Goal: Information Seeking & Learning: Learn about a topic

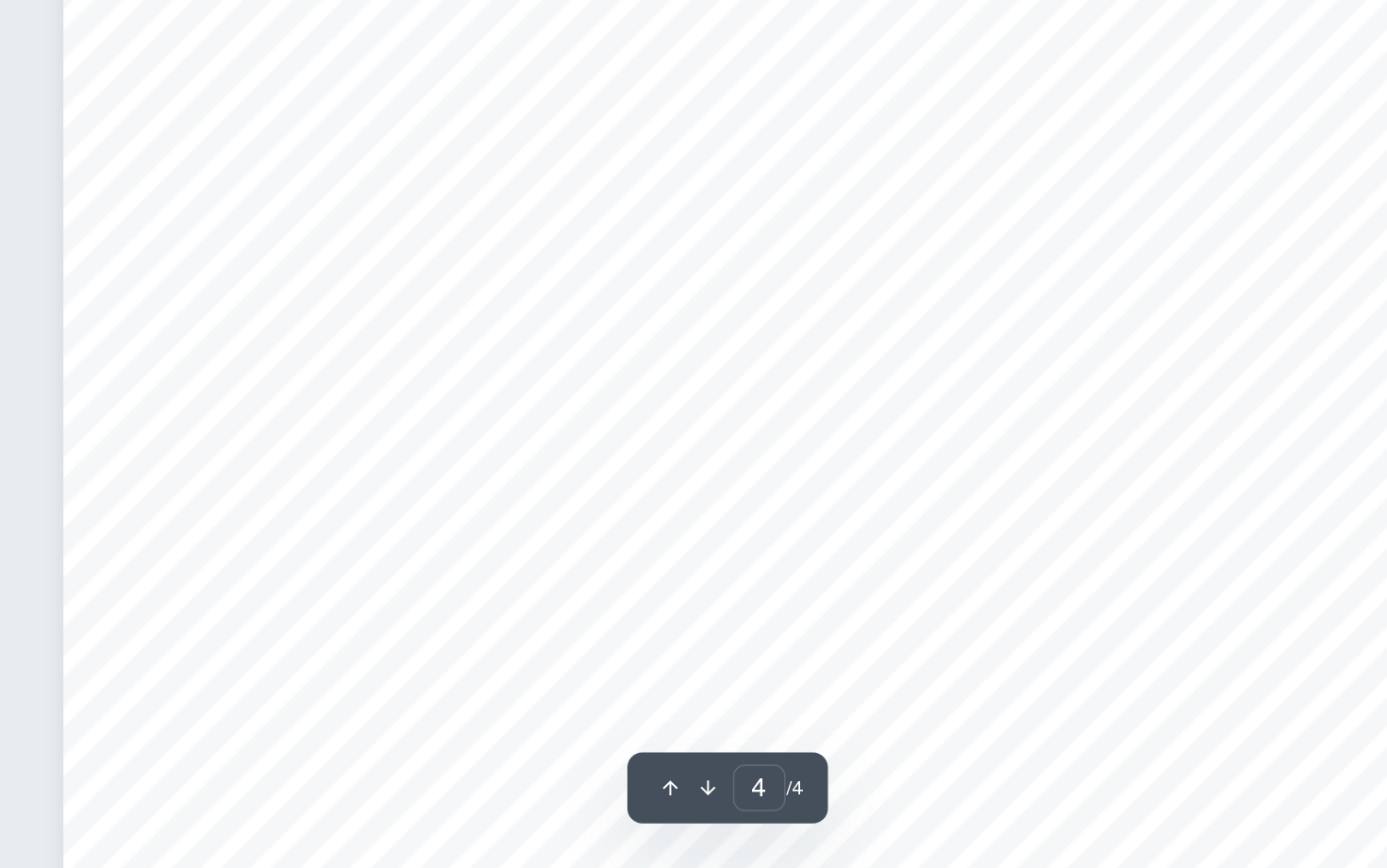
scroll to position [3868, 0]
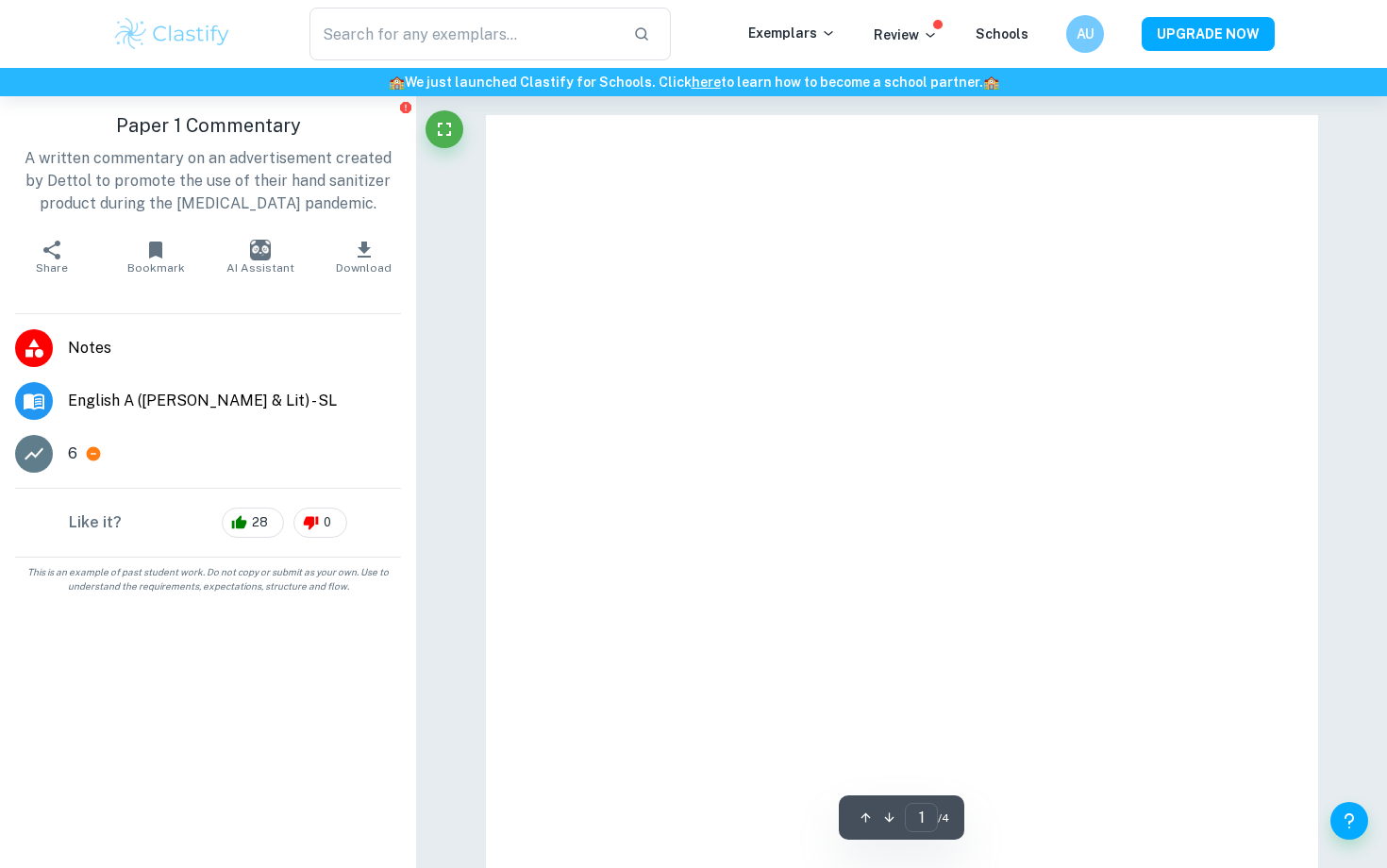
scroll to position [3600, 0]
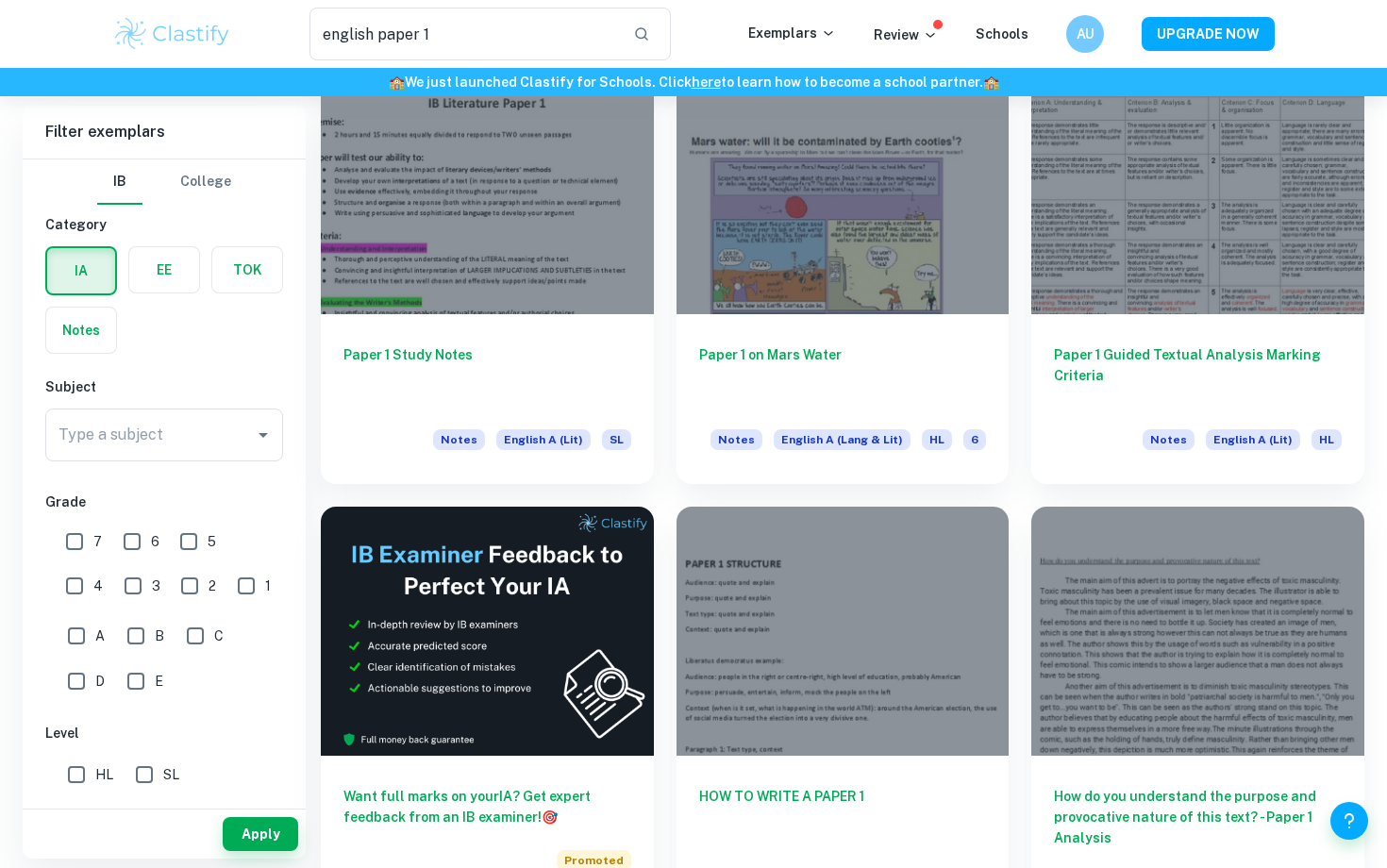
scroll to position [2926, 0]
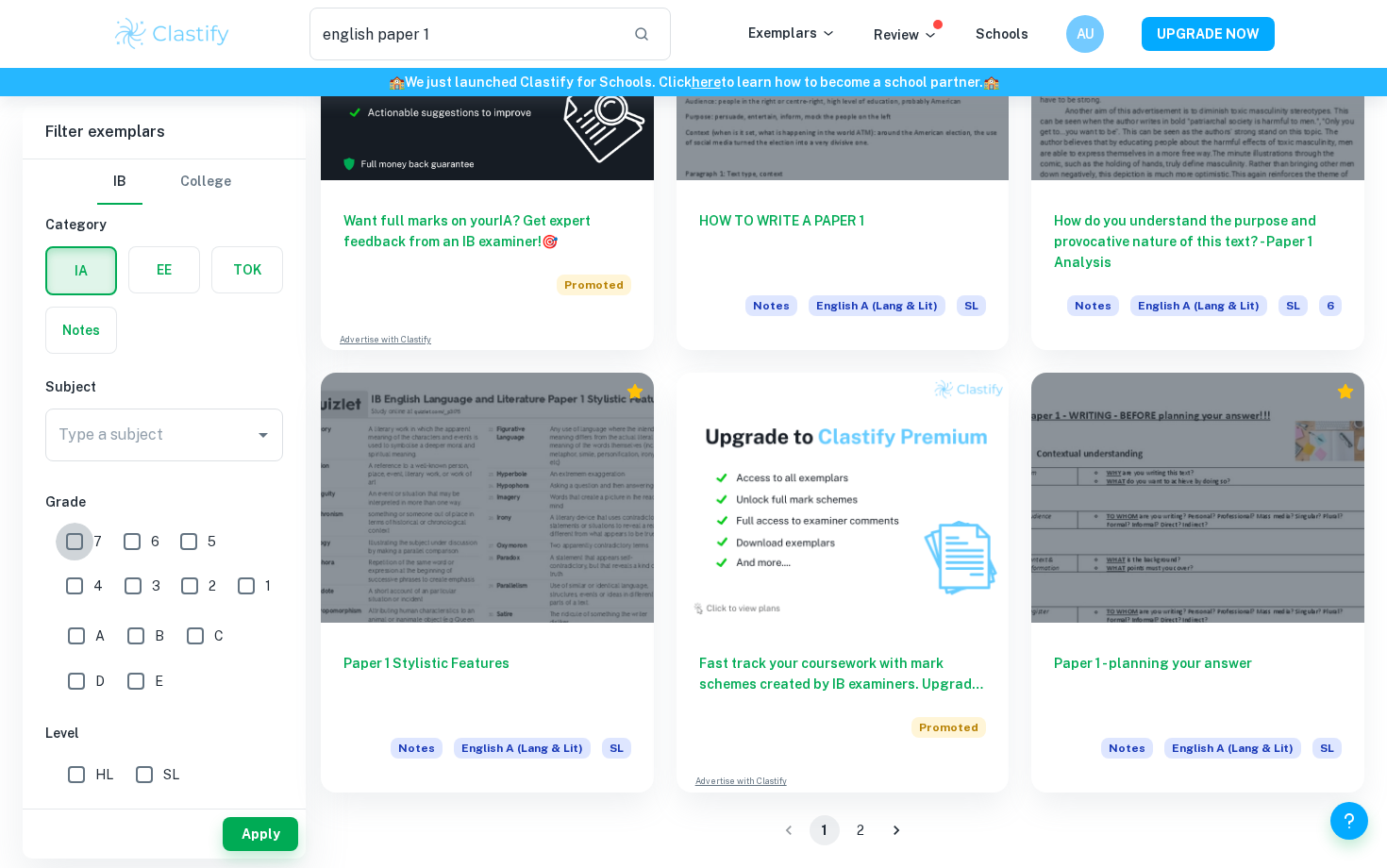
click at [65, 545] on input "7" at bounding box center [74, 542] width 38 height 38
checkbox input "true"
click at [143, 764] on input "SL" at bounding box center [145, 775] width 38 height 38
click at [244, 821] on button "Apply" at bounding box center [259, 834] width 75 height 34
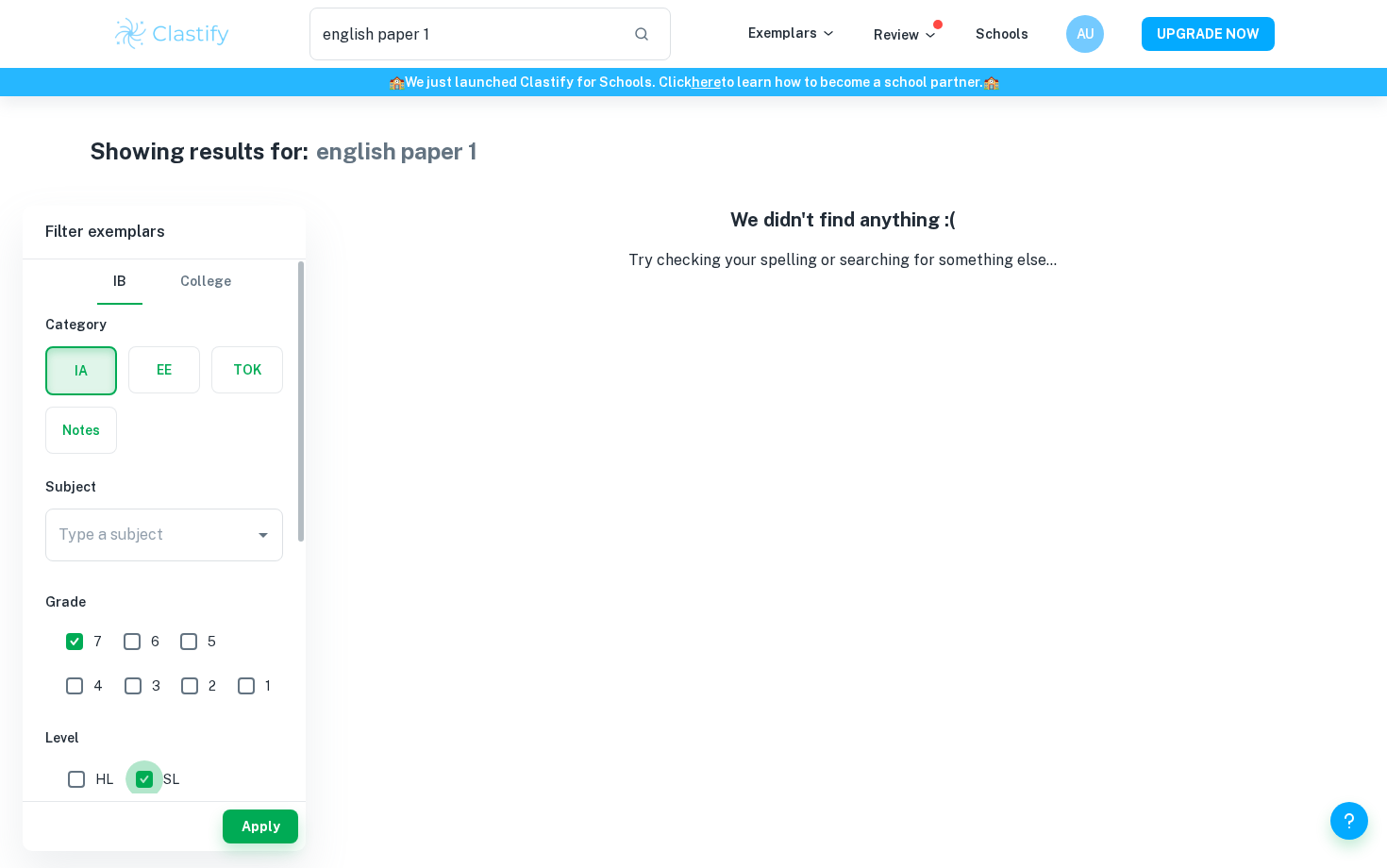
click at [138, 773] on input "SL" at bounding box center [145, 779] width 38 height 38
checkbox input "false"
click at [245, 816] on button "Apply" at bounding box center [259, 826] width 75 height 34
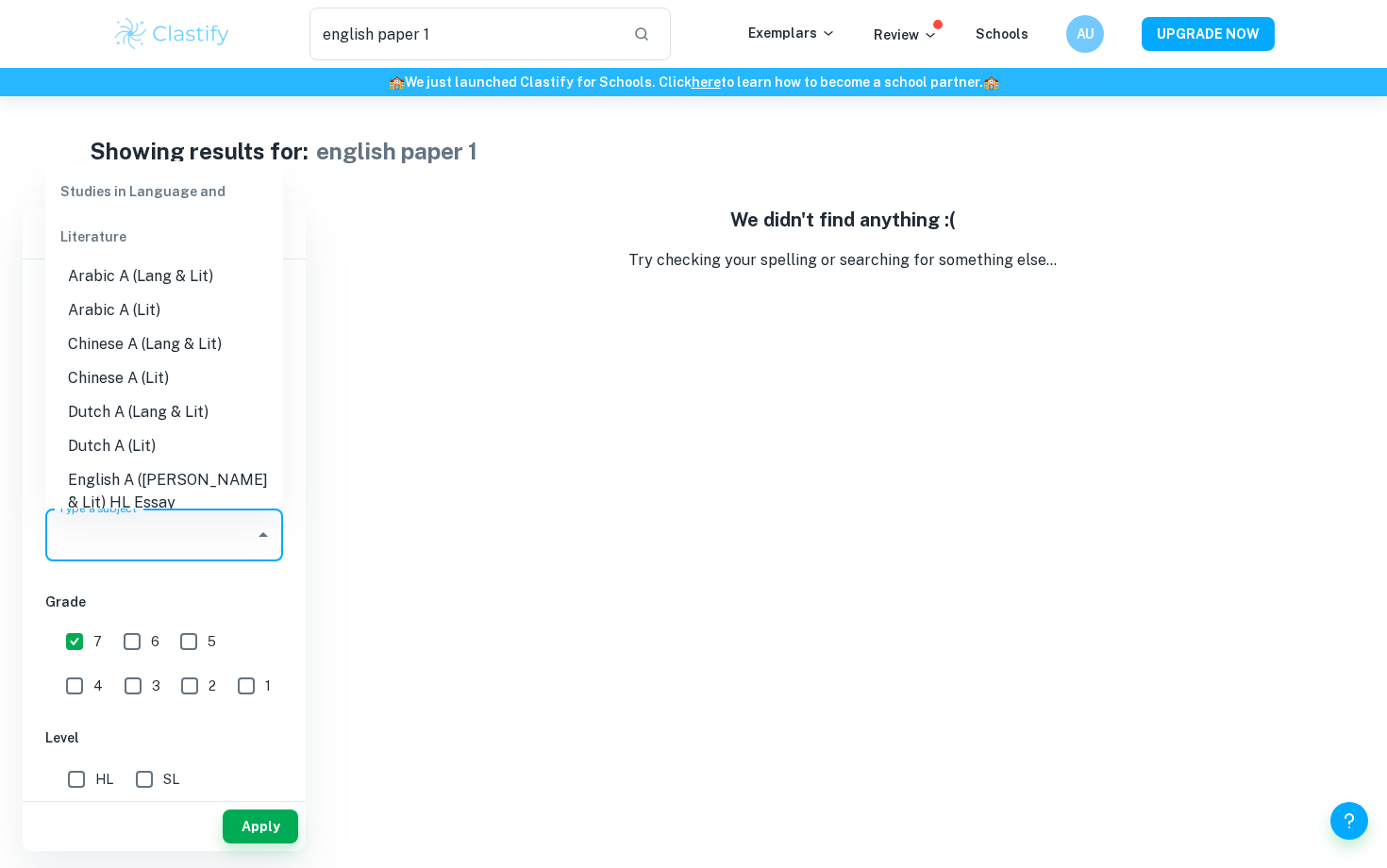
click at [142, 530] on input "Type a subject" at bounding box center [150, 535] width 193 height 36
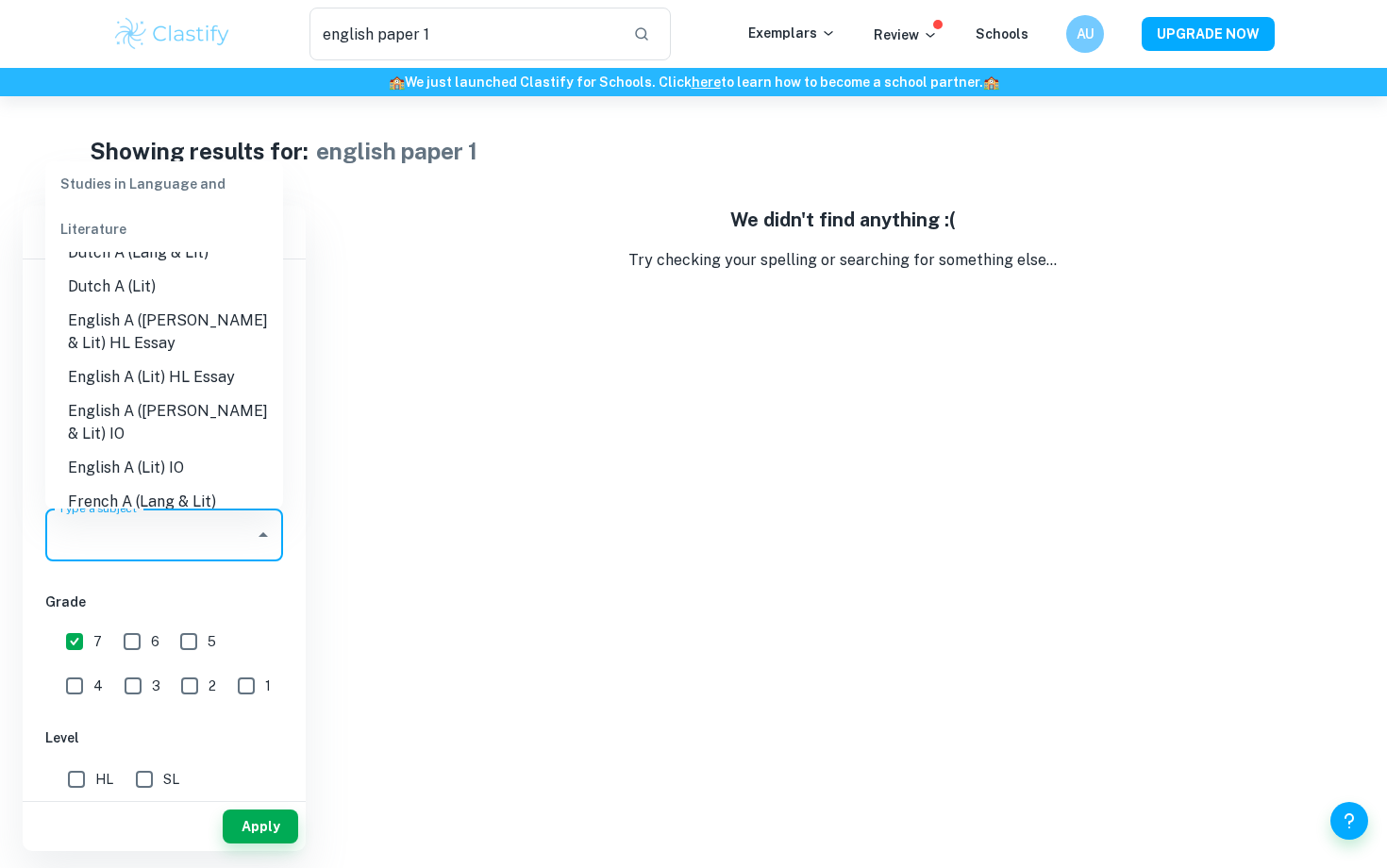
scroll to position [158, 0]
click at [176, 321] on li "English A (Lang & Lit) HL Essay" at bounding box center [163, 332] width 238 height 56
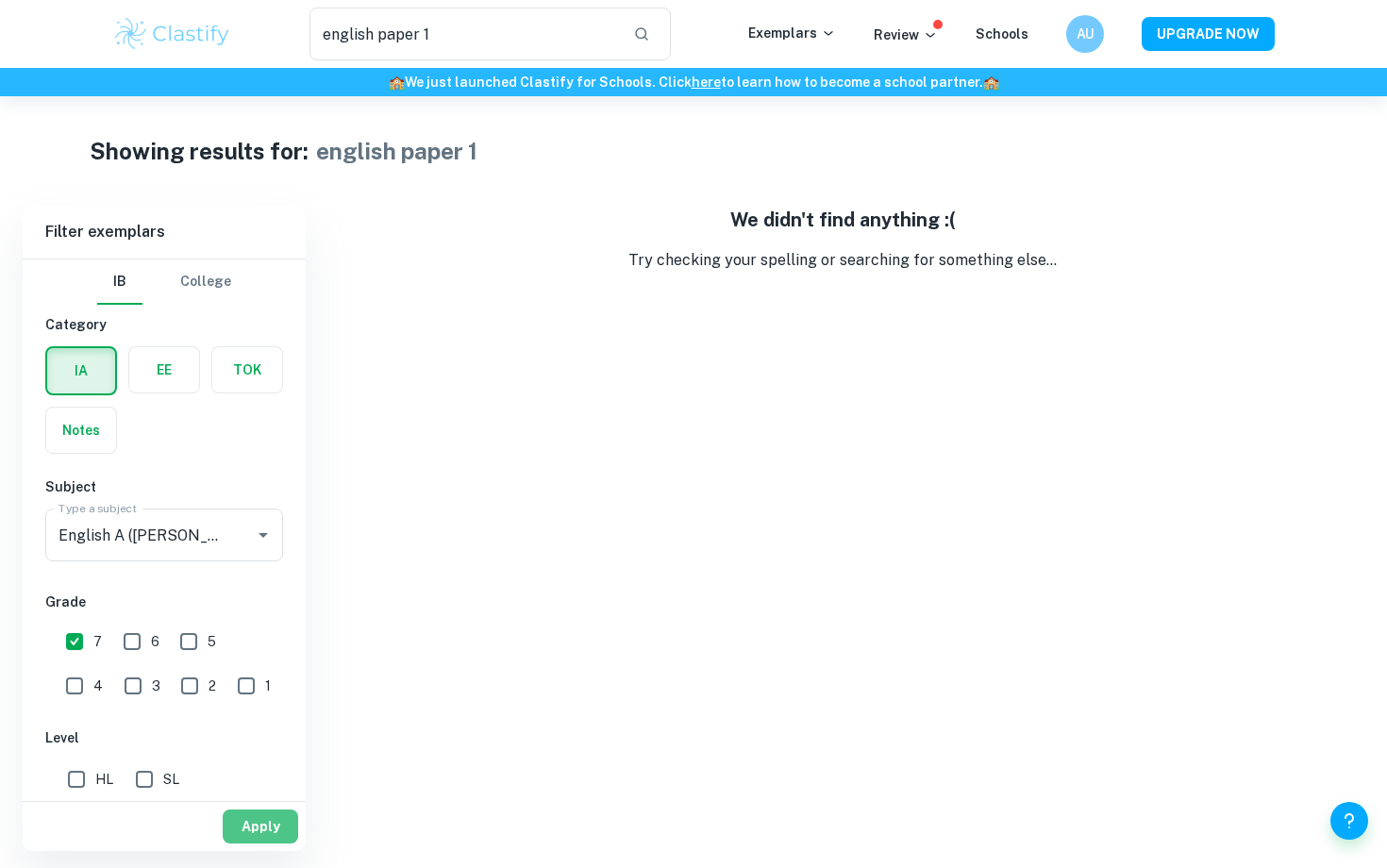
click at [257, 824] on button "Apply" at bounding box center [259, 826] width 75 height 34
click at [83, 379] on label "button" at bounding box center [80, 370] width 68 height 45
click at [0, 0] on input "radio" at bounding box center [0, 0] width 0 height 0
click at [163, 445] on div "IA EE TOK Notes" at bounding box center [158, 394] width 249 height 119
click at [475, 37] on input "english paper 1" at bounding box center [463, 33] width 308 height 52
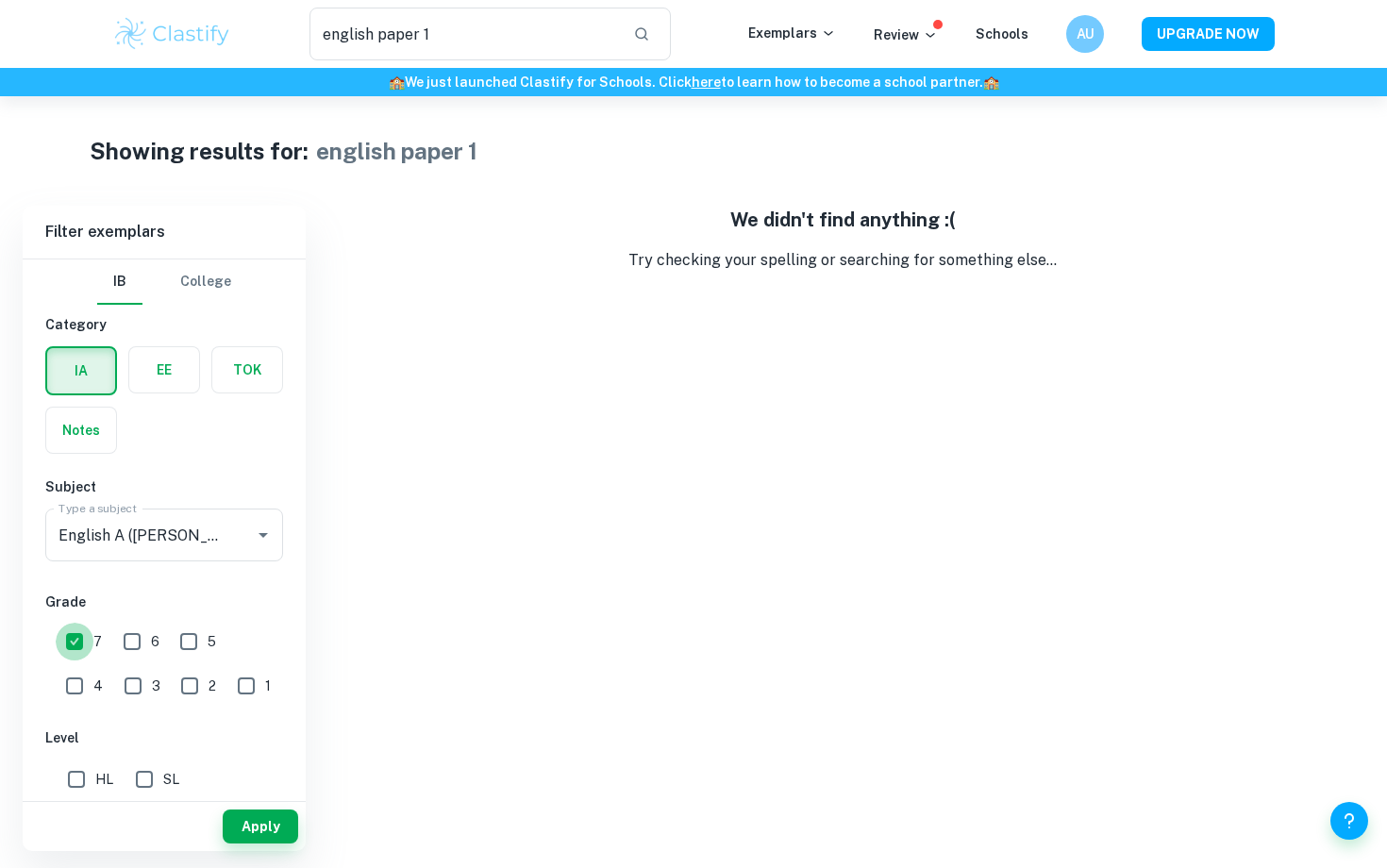
click at [73, 656] on input "7" at bounding box center [74, 642] width 38 height 38
checkbox input "false"
click at [87, 350] on label "button" at bounding box center [80, 370] width 68 height 45
click at [0, 0] on input "radio" at bounding box center [0, 0] width 0 height 0
click at [239, 525] on button "Clear" at bounding box center [238, 535] width 27 height 27
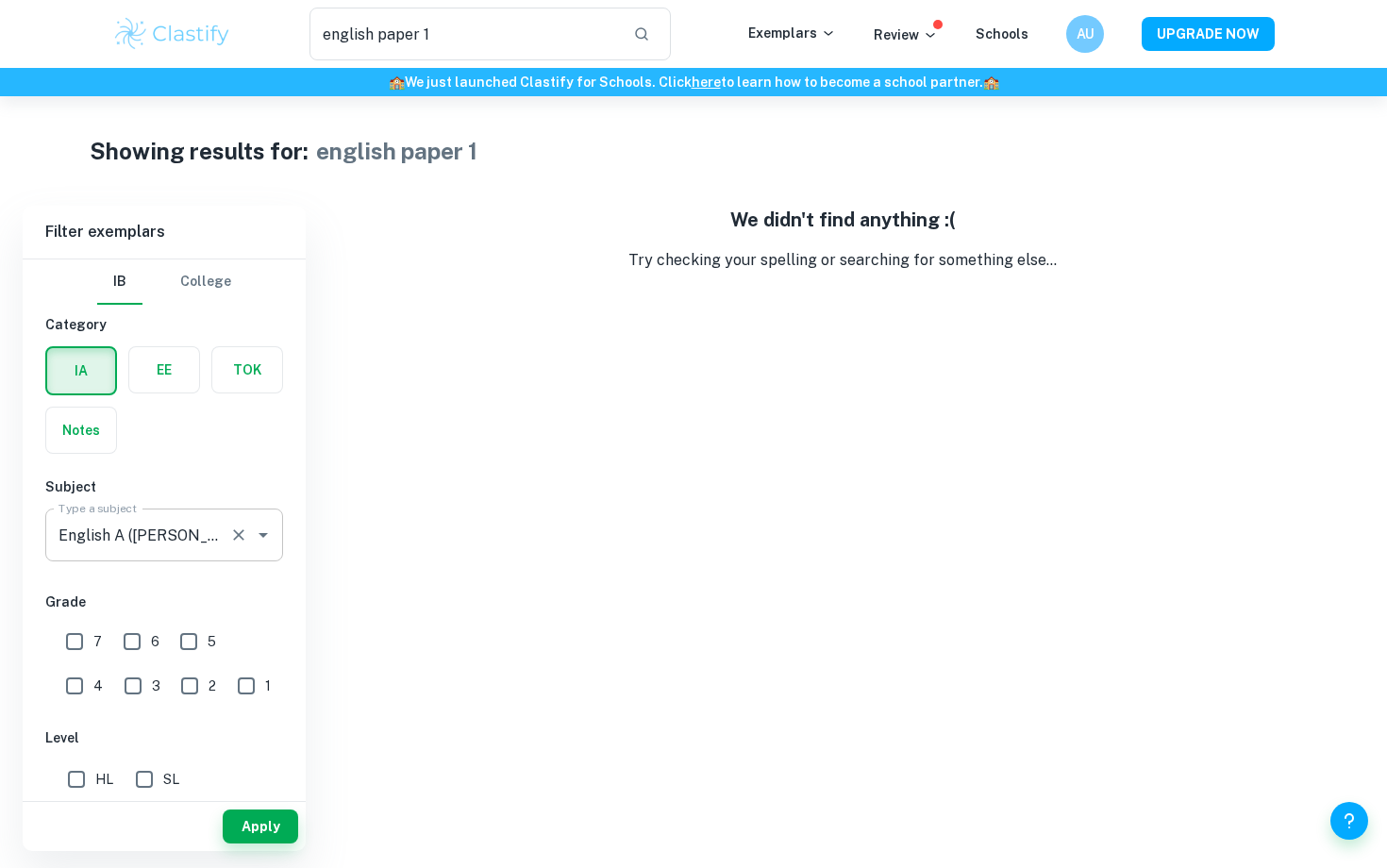
scroll to position [0, 0]
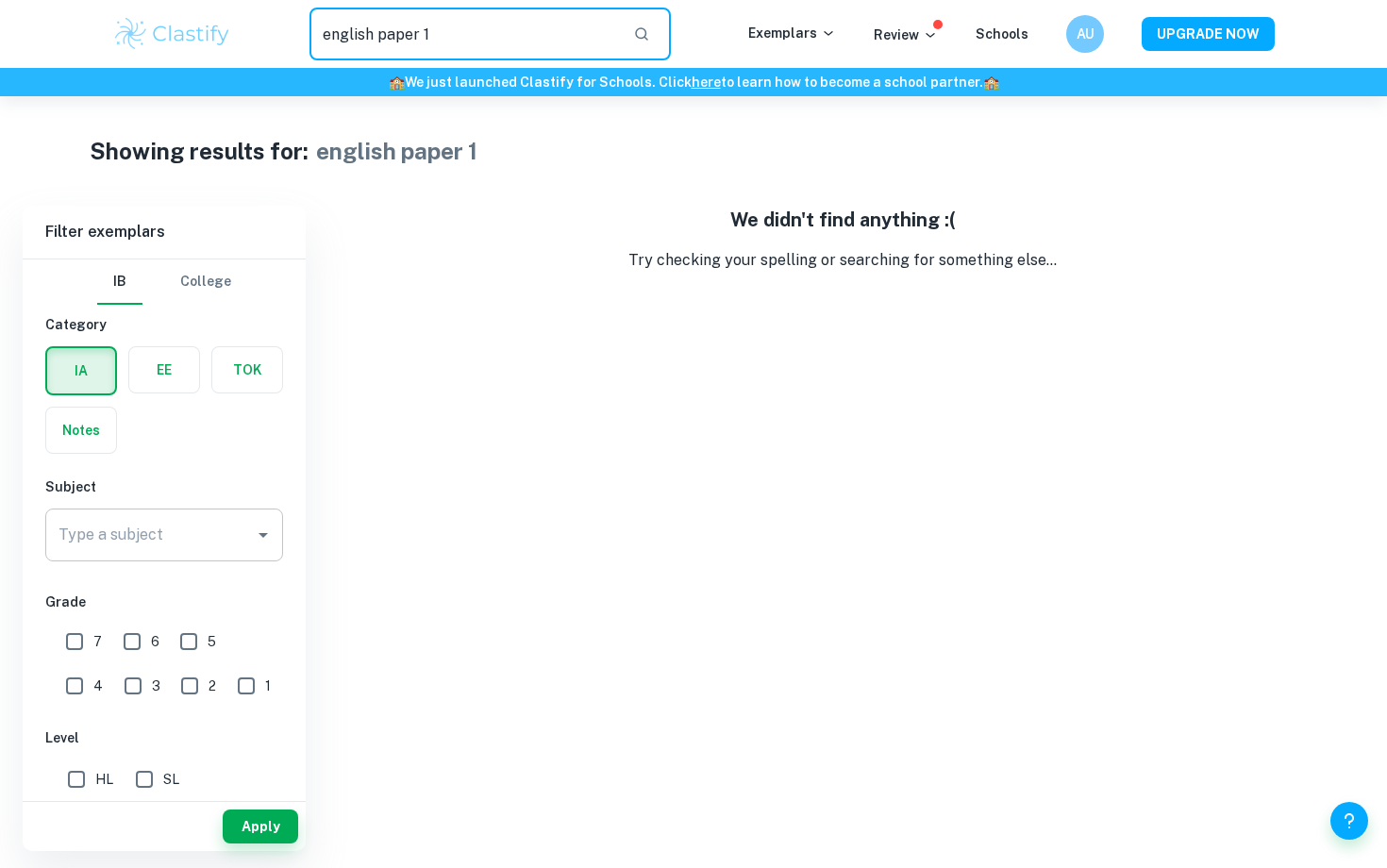
click at [501, 29] on input "english paper 1" at bounding box center [463, 33] width 308 height 52
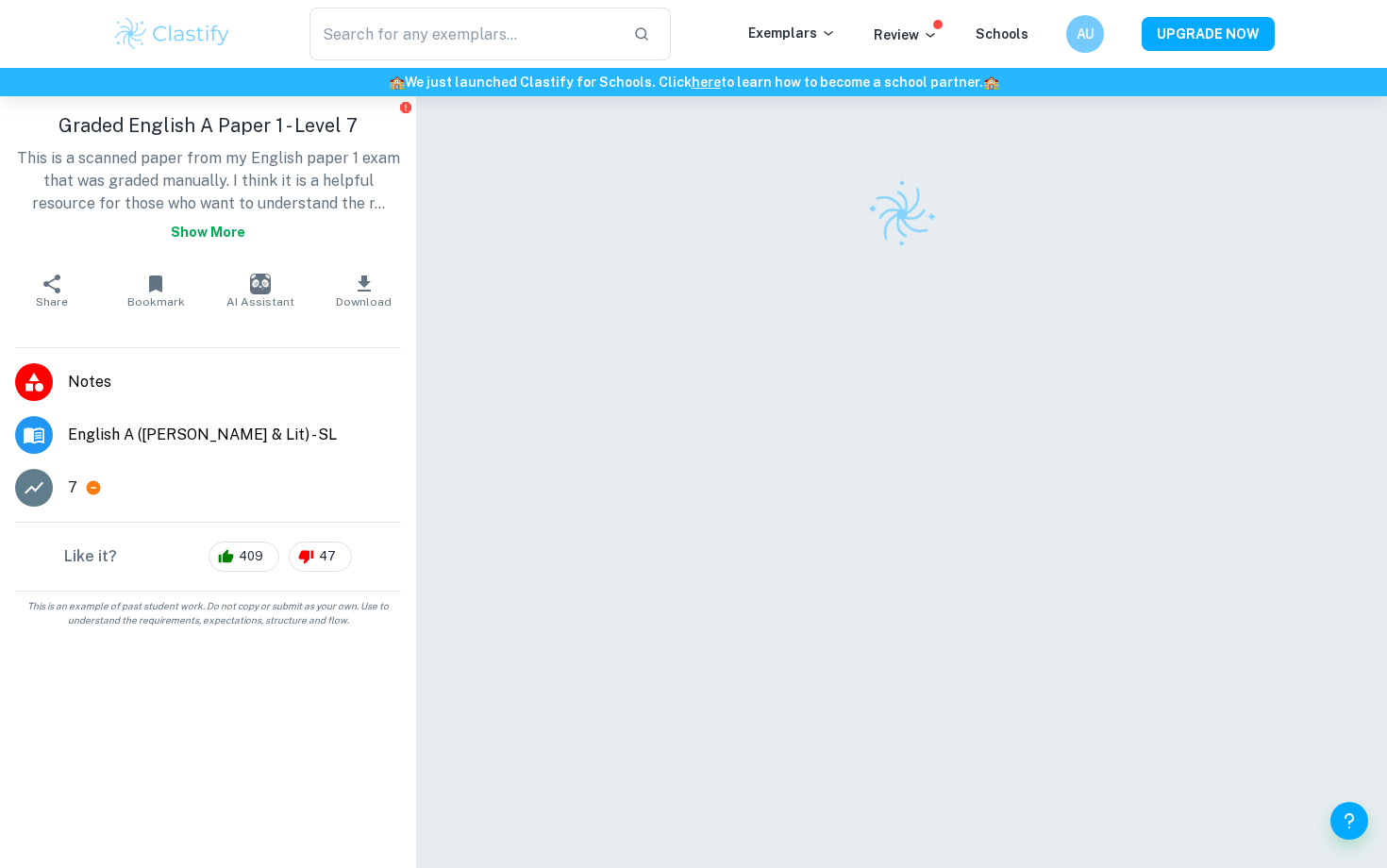
scroll to position [96, 0]
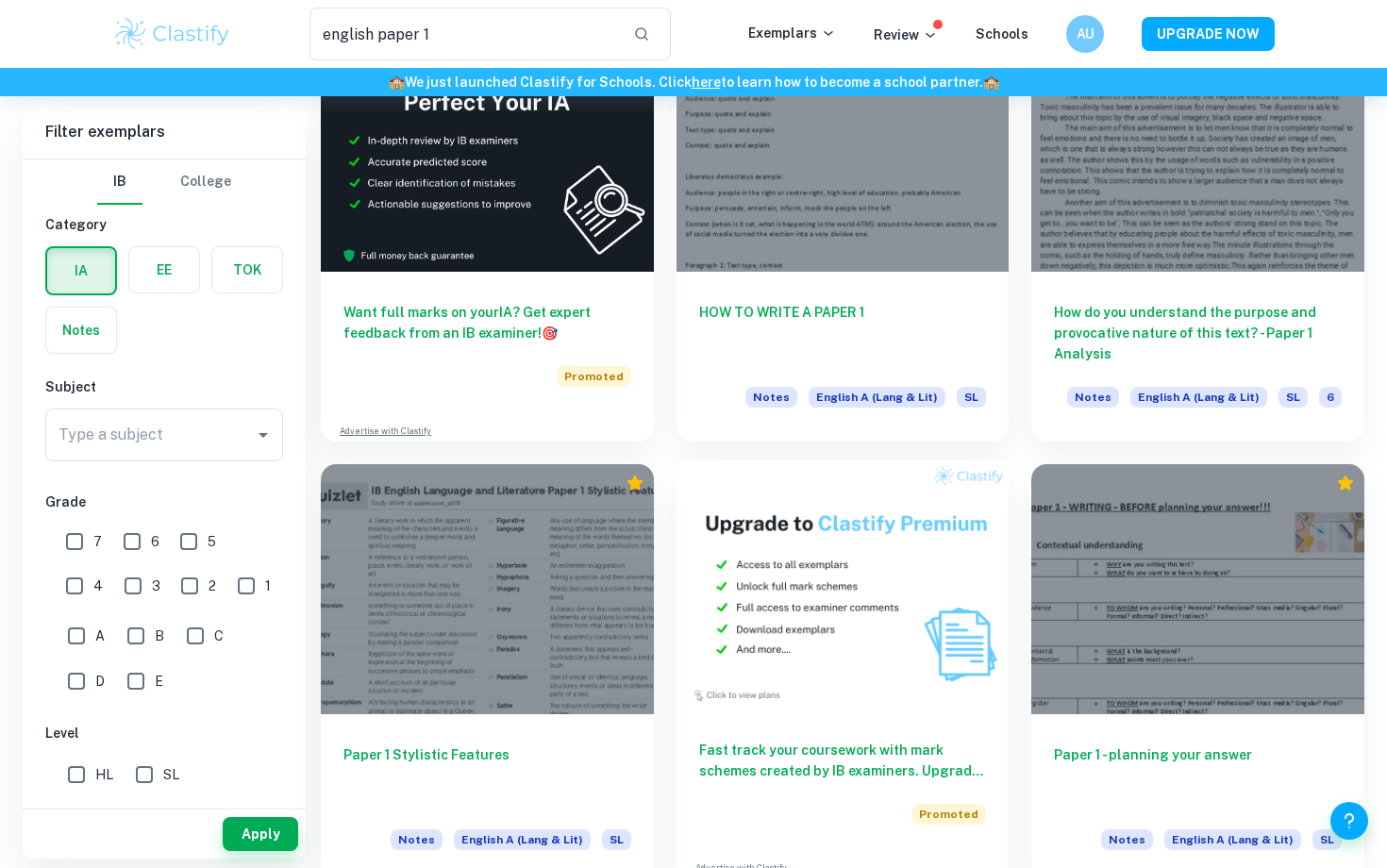
scroll to position [2834, 0]
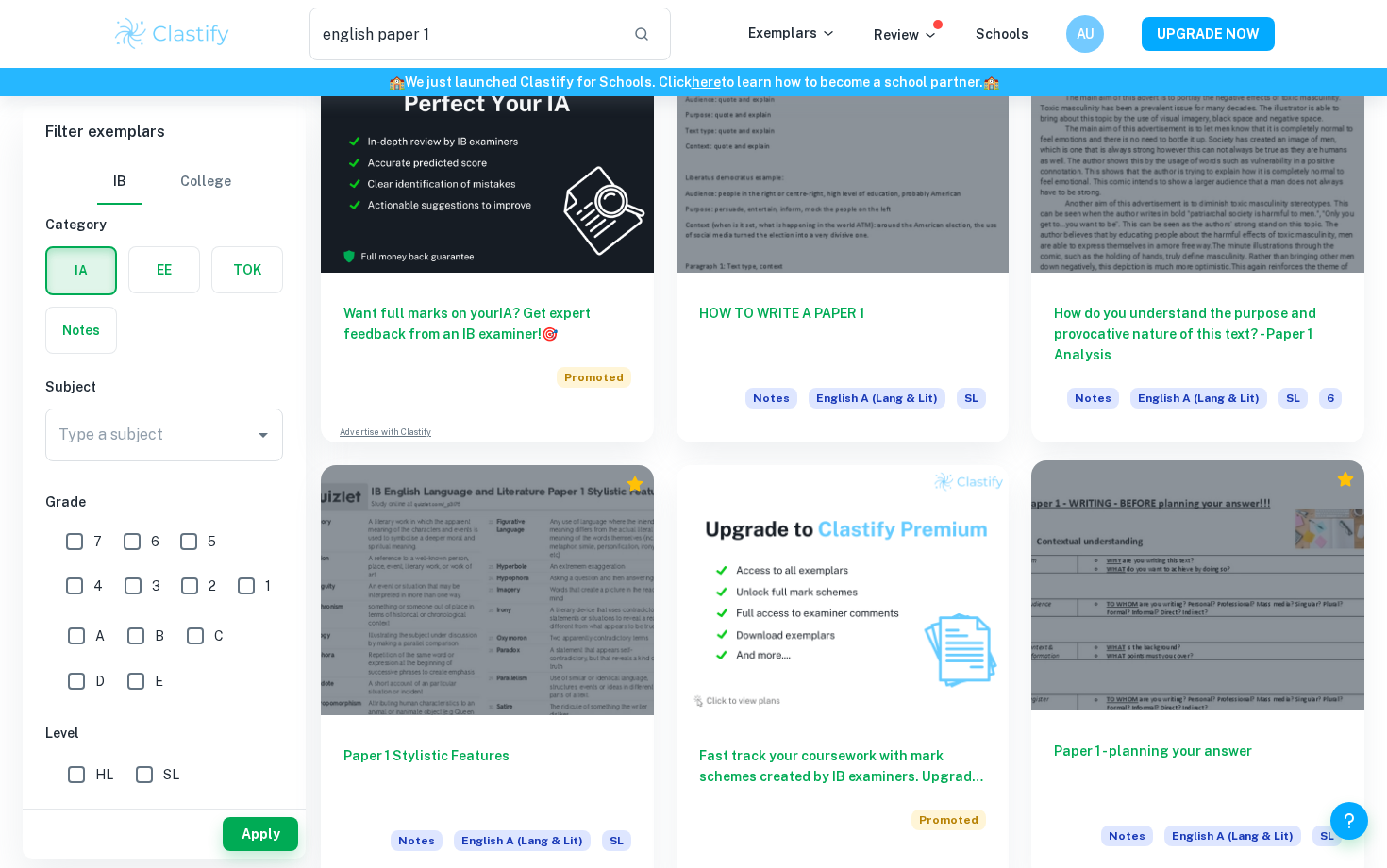
click at [1178, 641] on div at bounding box center [1197, 585] width 333 height 249
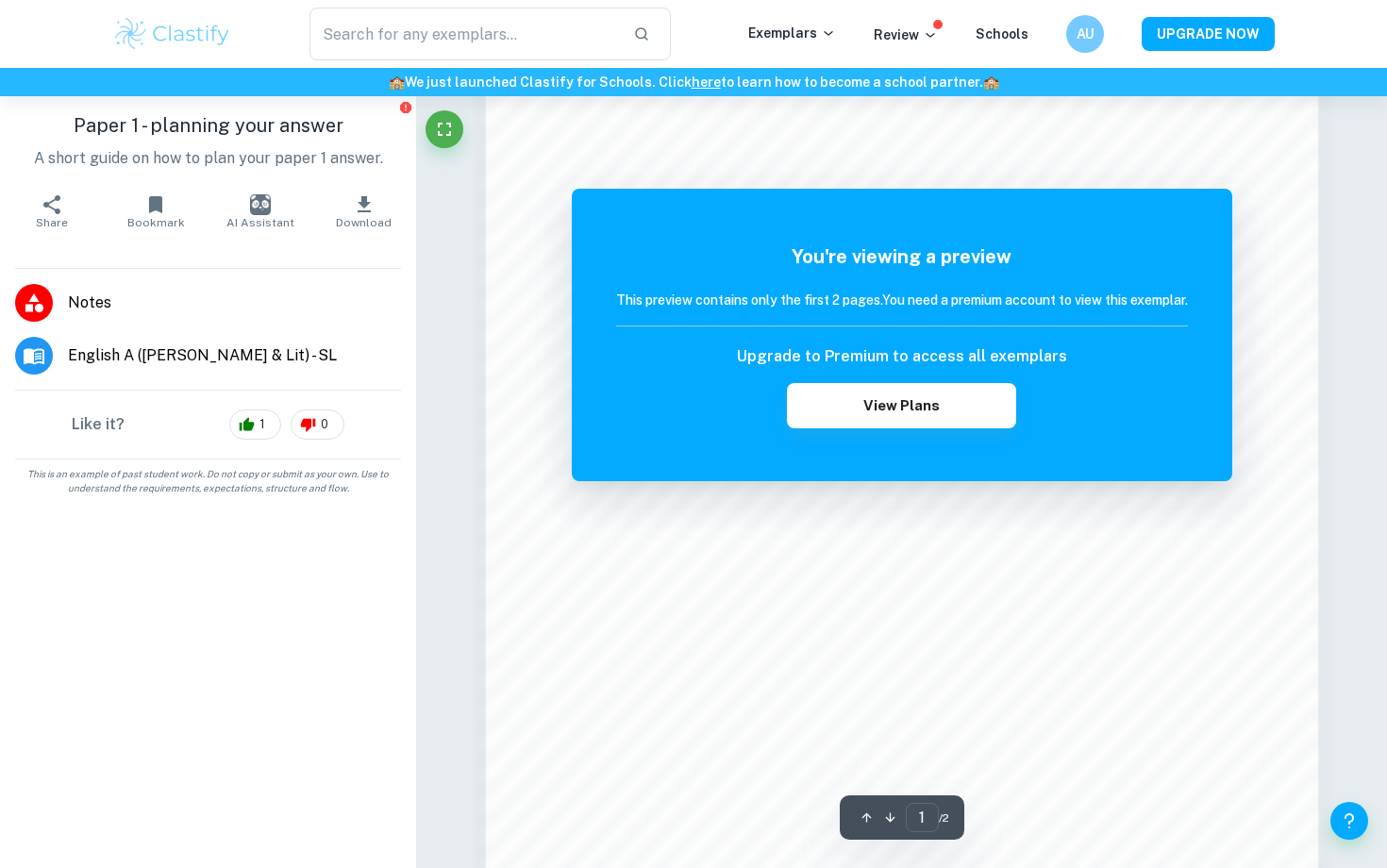
scroll to position [1457, 0]
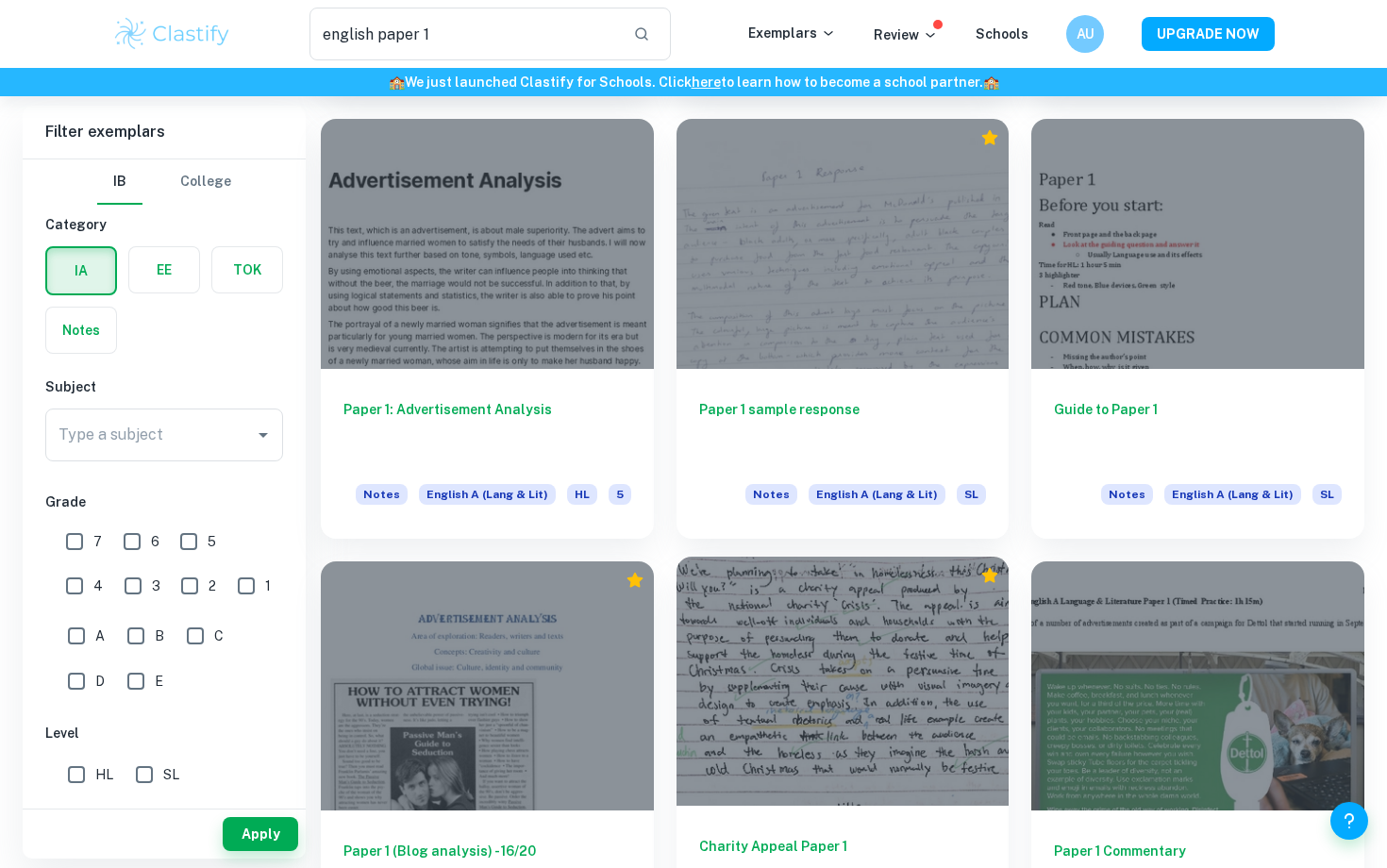
scroll to position [1232, 0]
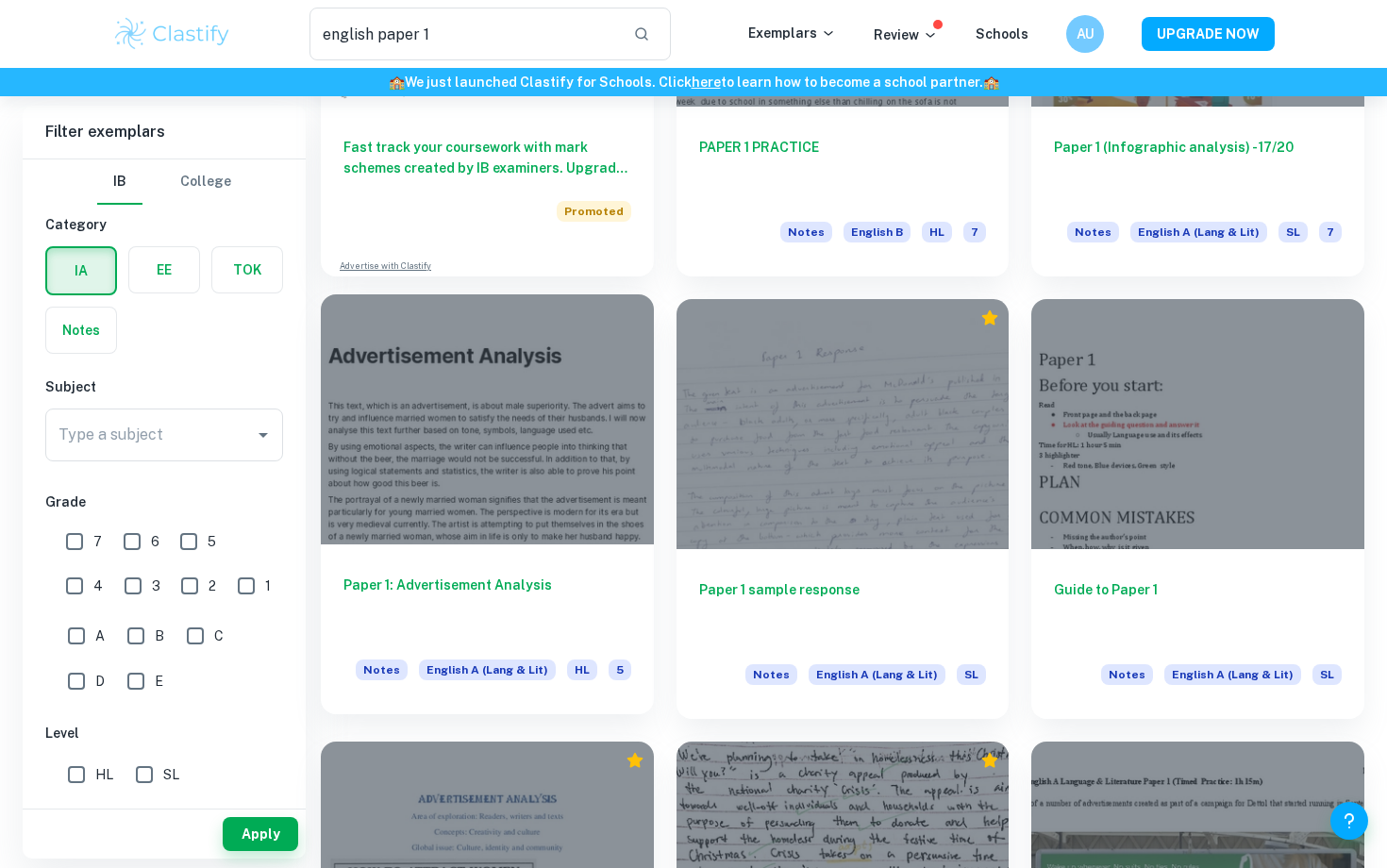
click at [539, 548] on div "Paper 1: Advertisement Analysis Notes English A ([PERSON_NAME] & Lit) HL 5" at bounding box center [486, 630] width 333 height 170
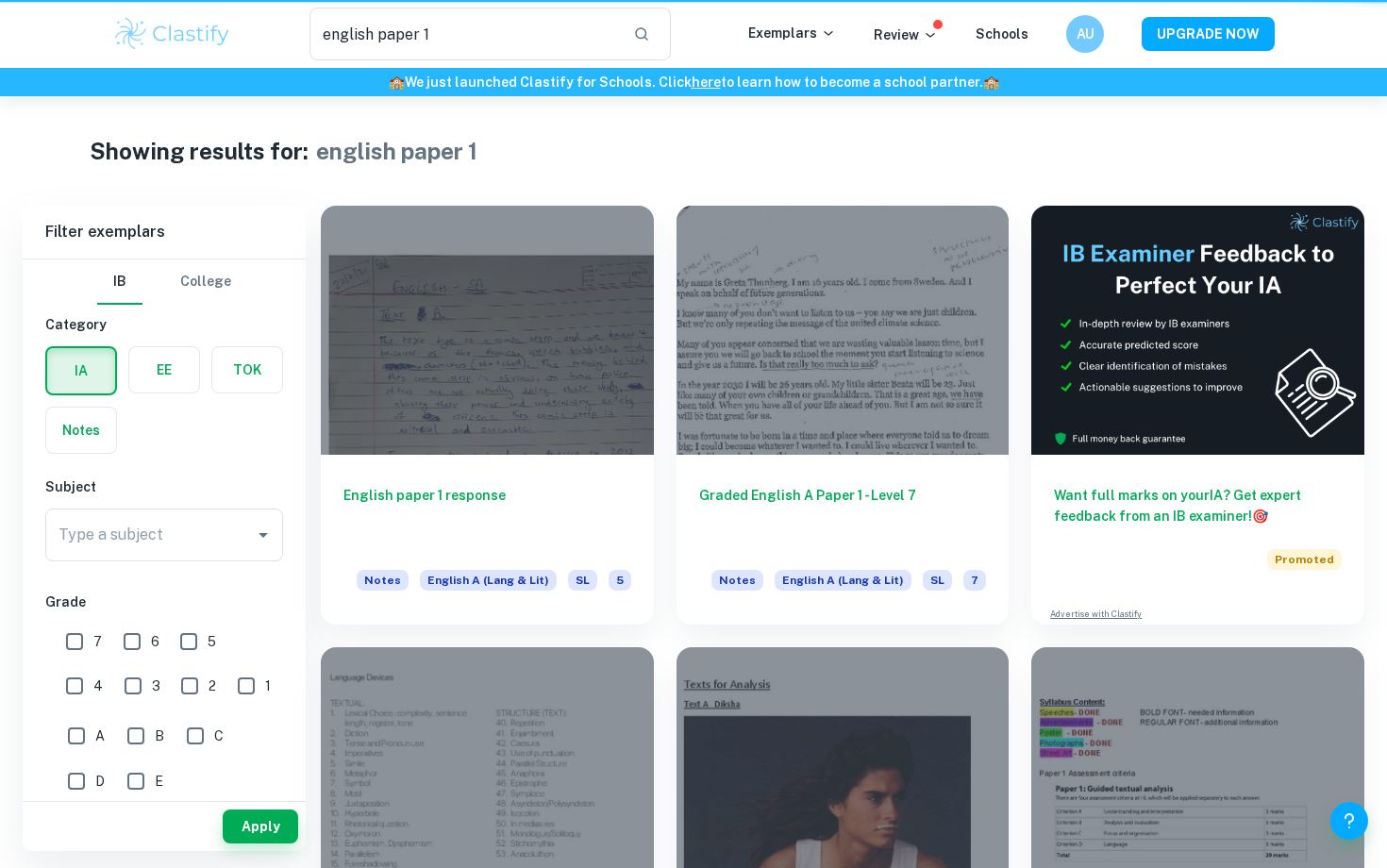
scroll to position [1232, 0]
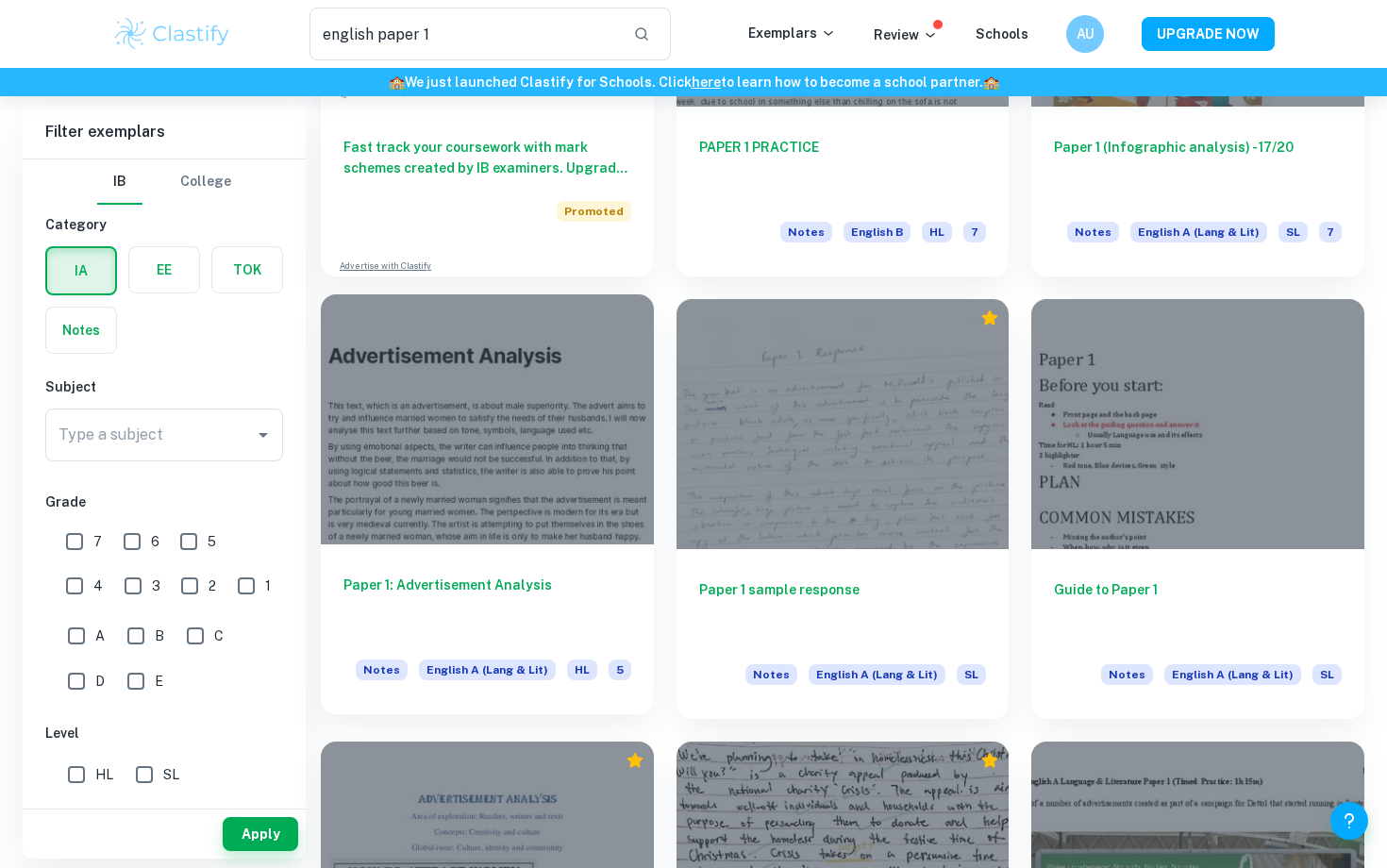
click at [535, 452] on div at bounding box center [486, 419] width 333 height 249
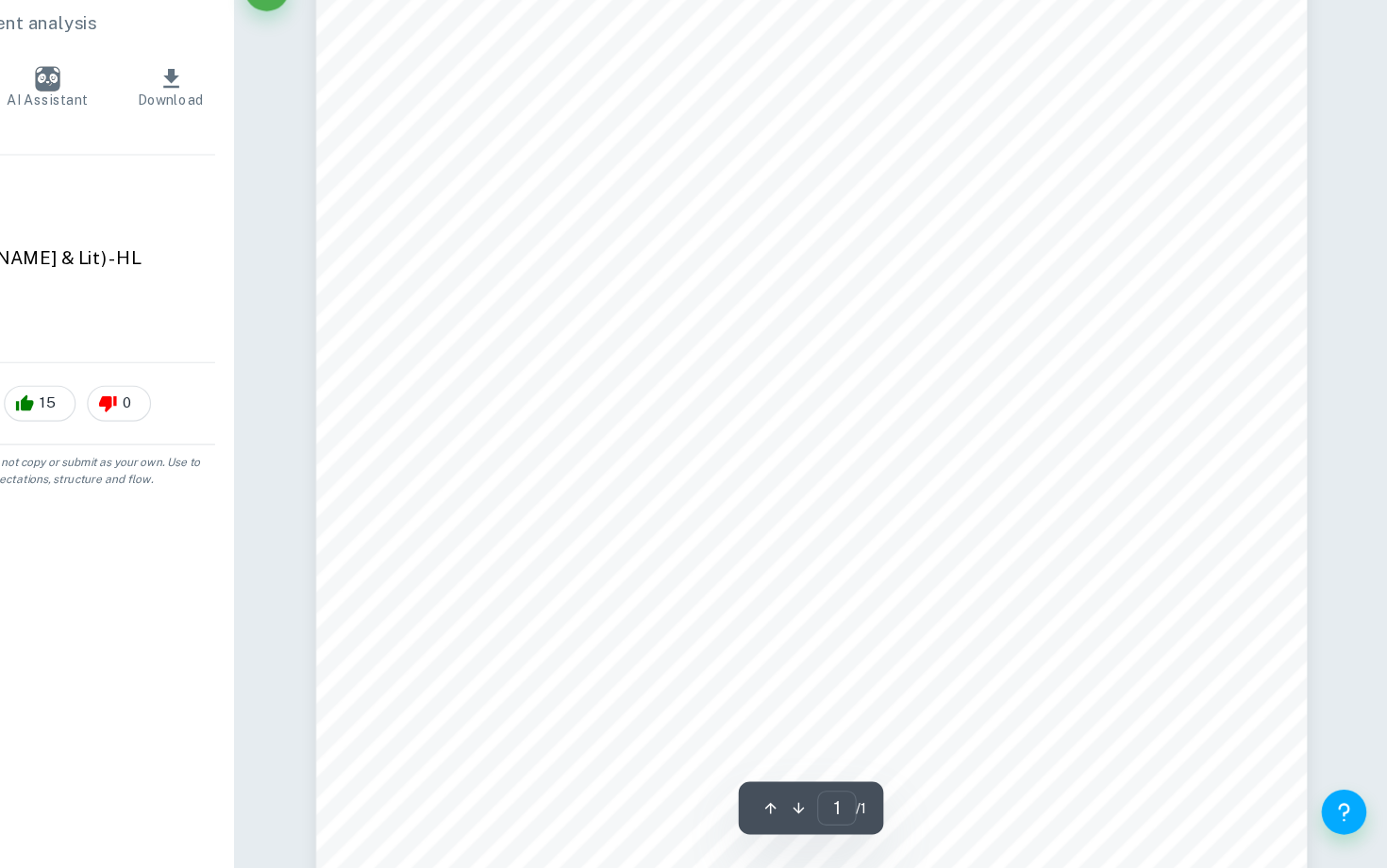
scroll to position [71, 0]
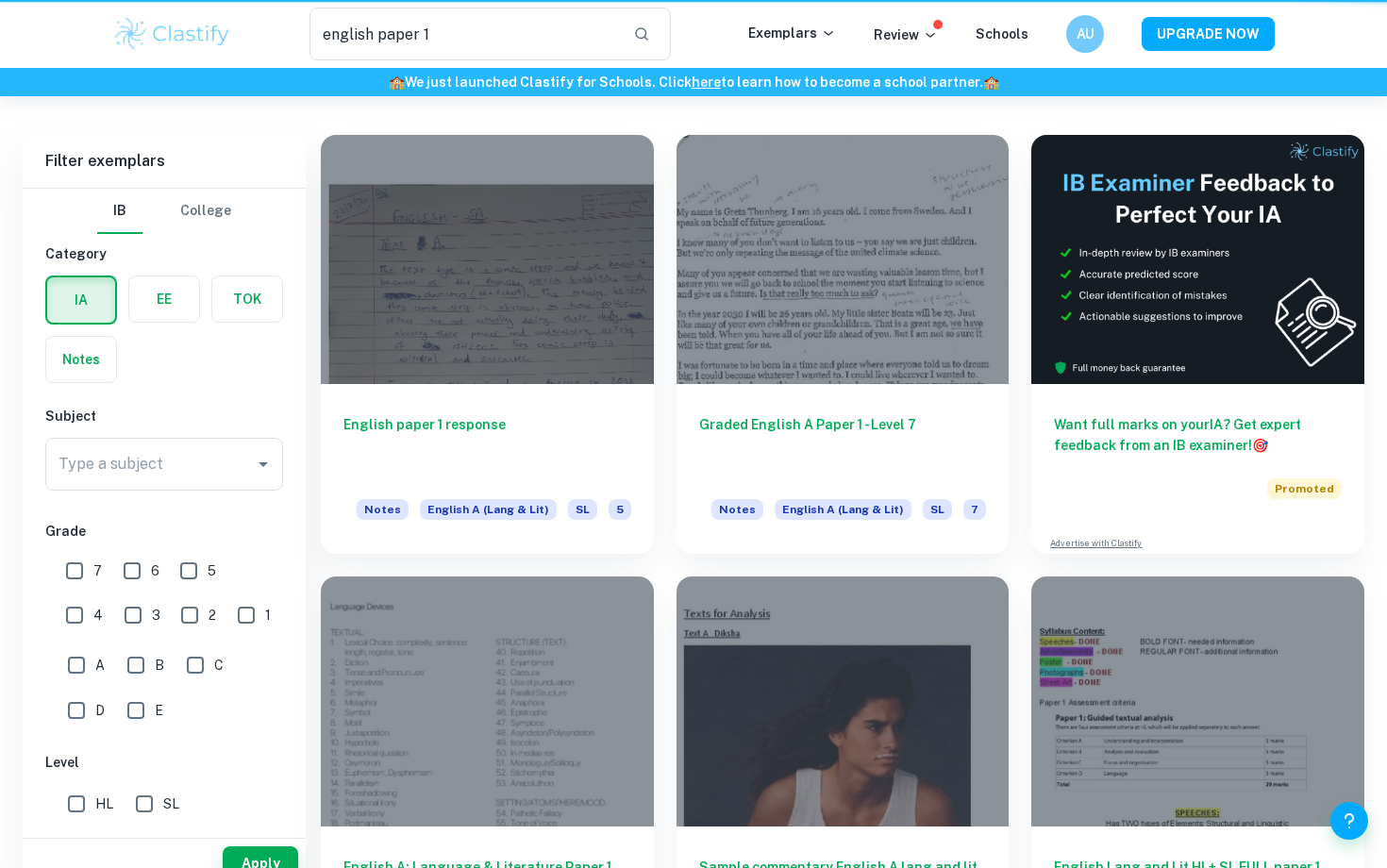
scroll to position [1232, 0]
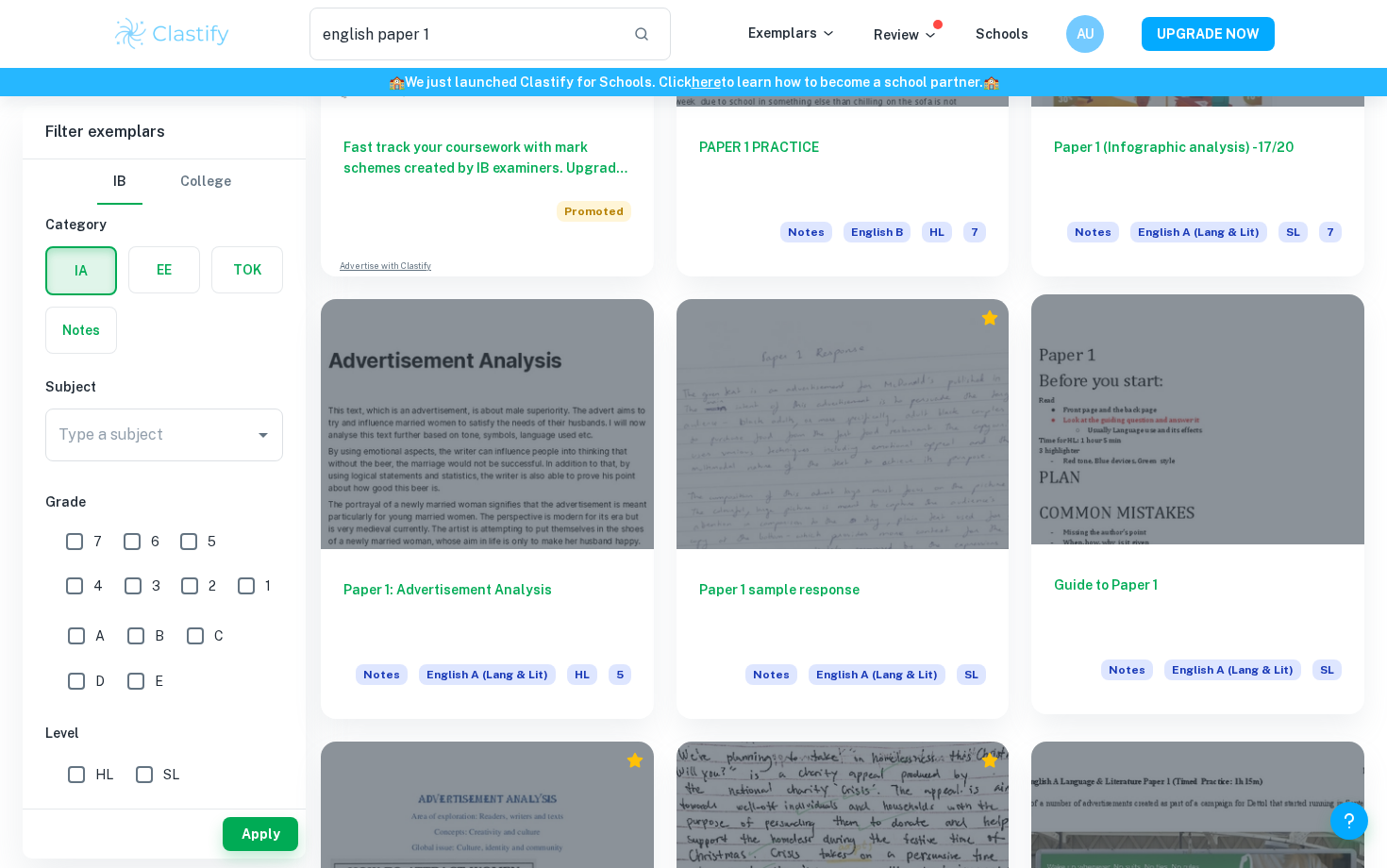
click at [1149, 506] on div at bounding box center [1197, 419] width 333 height 249
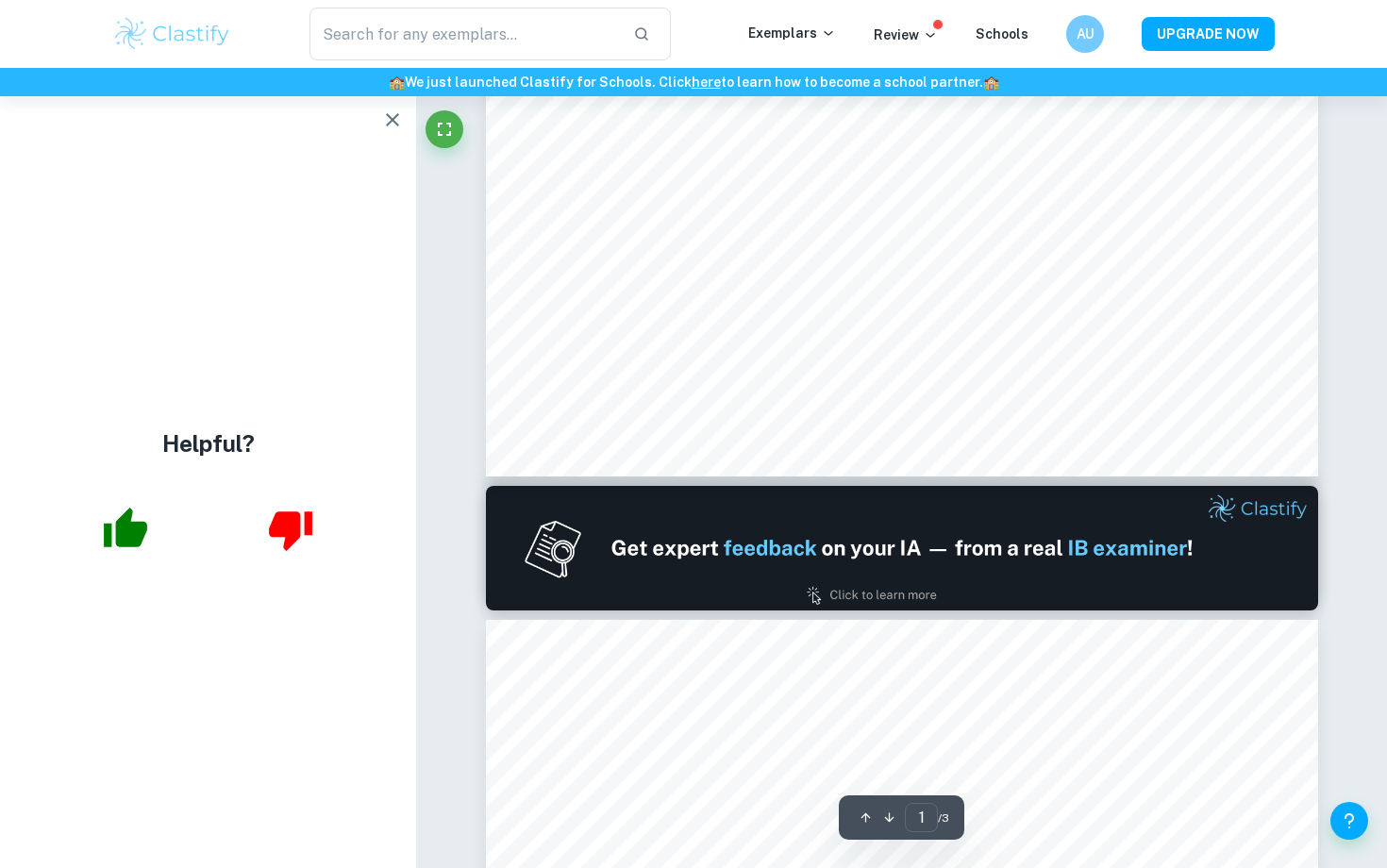
scroll to position [714, 0]
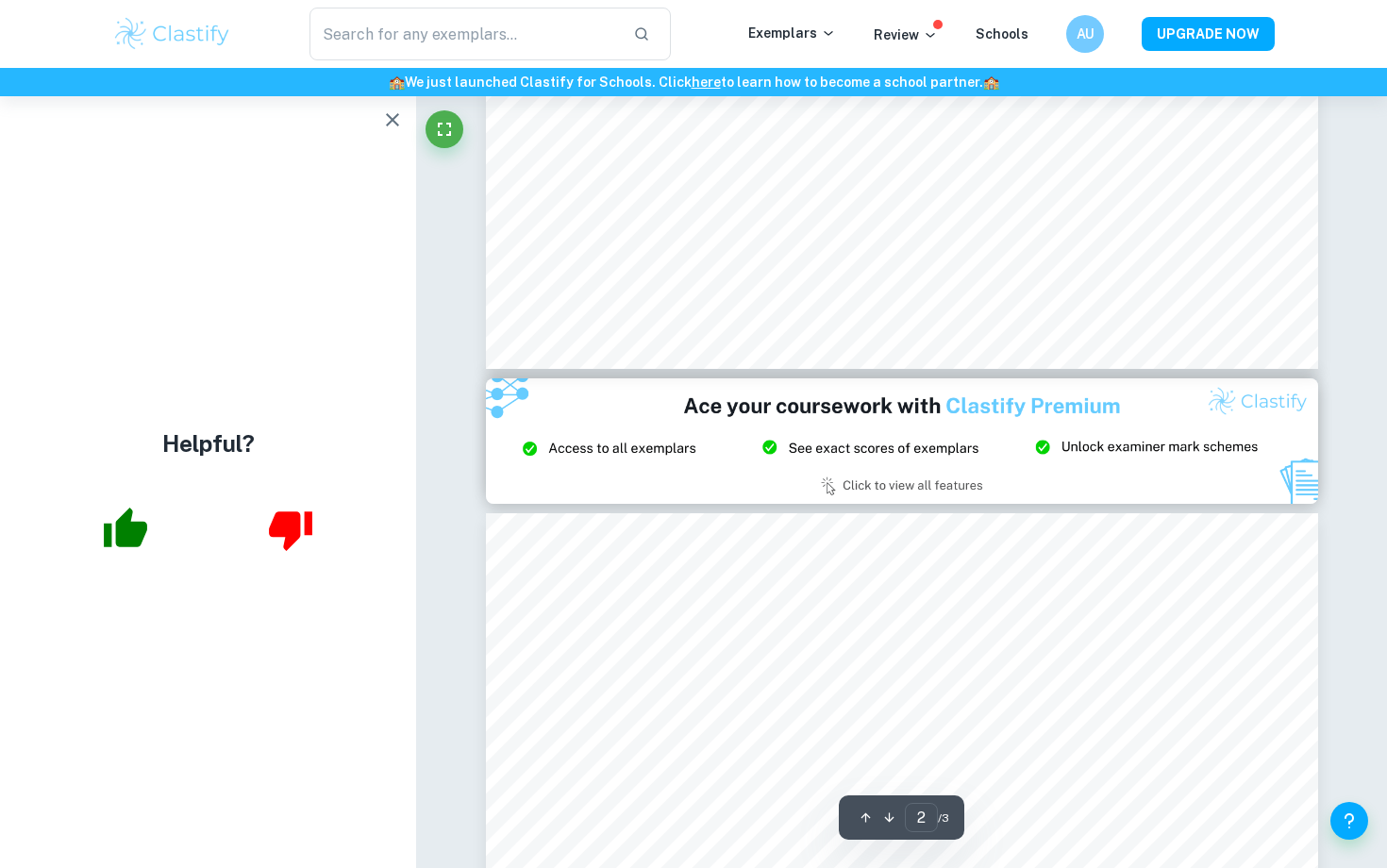
type input "3"
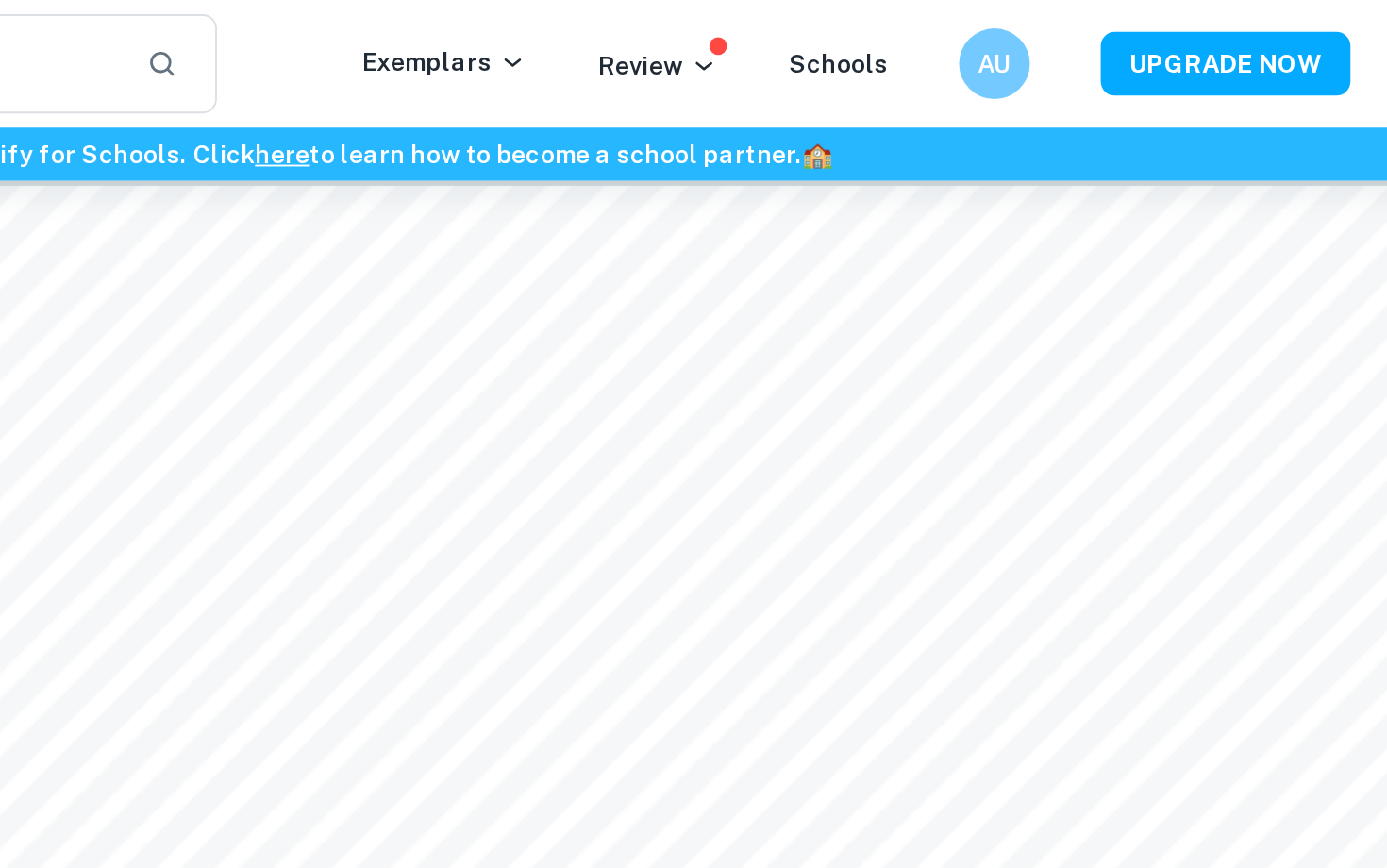
scroll to position [2425, 0]
